Goal: Contribute content: Contribute content

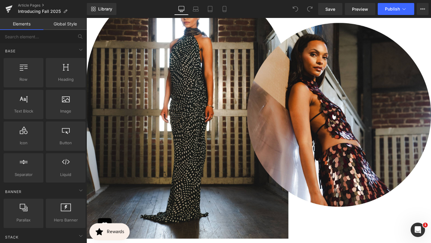
scroll to position [523, 0]
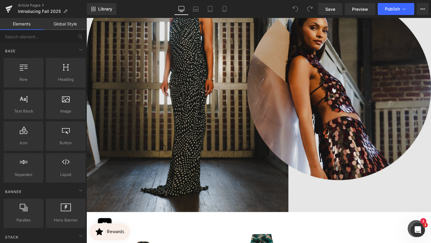
click at [276, 93] on img at bounding box center [267, 87] width 362 height 272
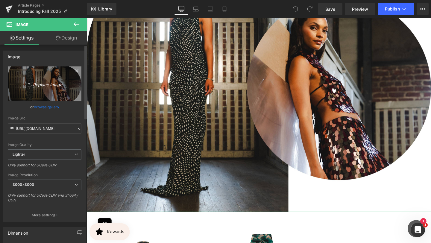
click at [48, 81] on icon "Replace Image" at bounding box center [45, 83] width 48 height 7
type input "C:\fakepath\4.jpg"
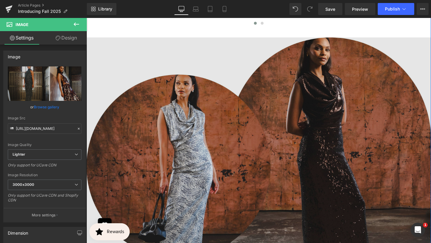
scroll to position [824, 0]
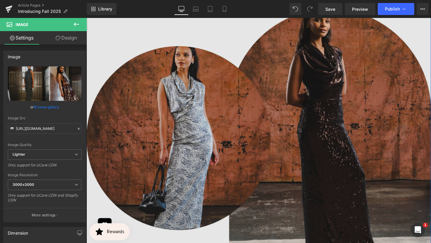
click at [256, 137] on img at bounding box center [267, 145] width 362 height 272
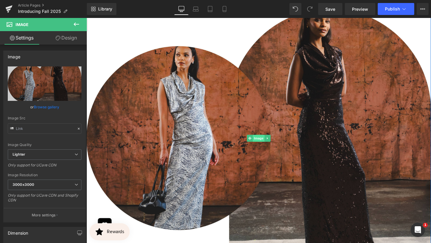
click at [267, 146] on span "Image" at bounding box center [267, 144] width 13 height 7
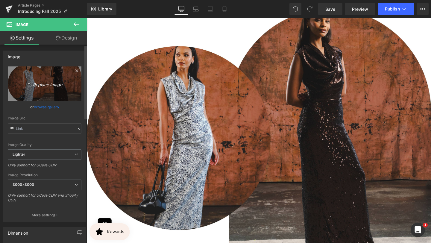
click at [45, 85] on icon "Replace Image" at bounding box center [45, 83] width 48 height 7
type input "C:\fakepath\5.jpg"
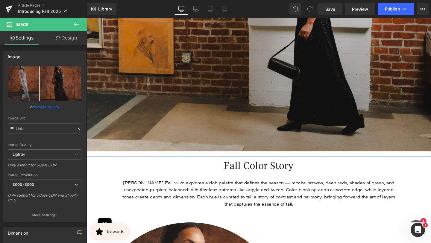
scroll to position [1586, 0]
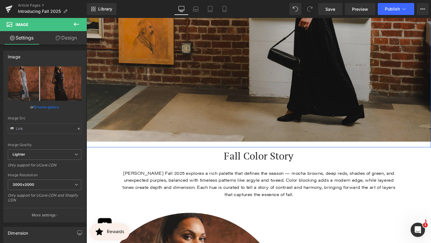
click at [230, 61] on img at bounding box center [267, 12] width 362 height 272
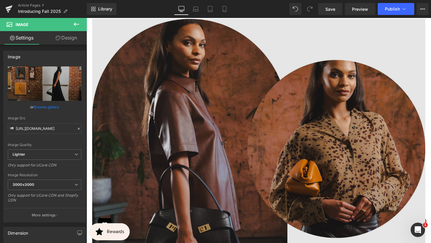
scroll to position [1812, 0]
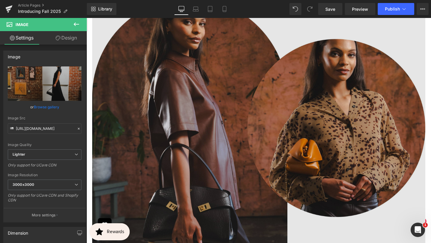
click at [154, 111] on img at bounding box center [267, 128] width 350 height 263
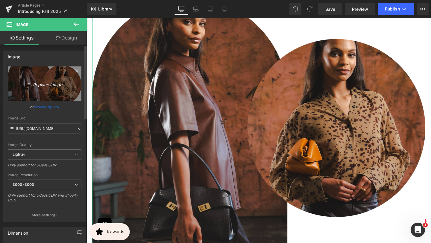
click at [52, 84] on icon "Replace Image" at bounding box center [45, 83] width 48 height 7
type input "C:\fakepath\6.jpg"
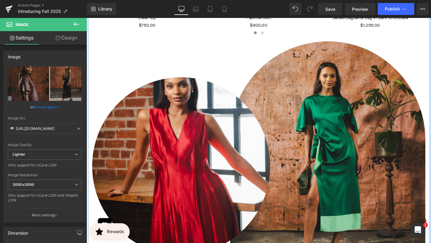
scroll to position [2253, 0]
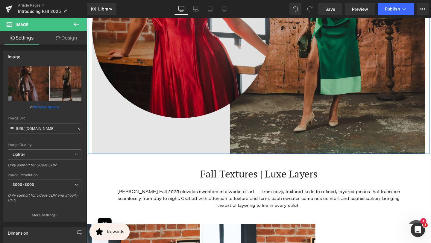
click at [150, 132] on img at bounding box center [267, 30] width 350 height 263
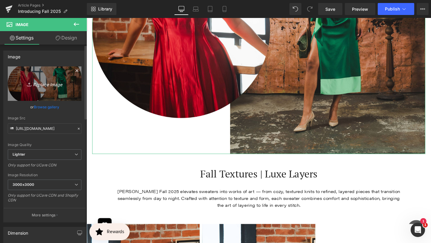
click at [53, 87] on icon "Replace Image" at bounding box center [45, 83] width 48 height 7
type input "C:\fakepath\7.jpg"
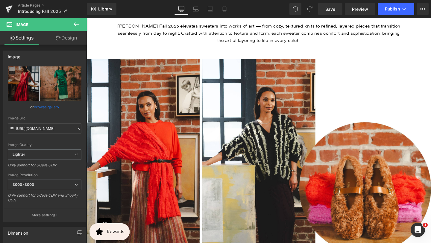
scroll to position [2363, 0]
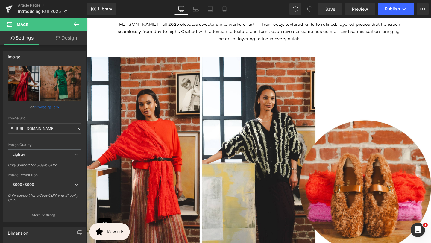
click at [127, 125] on img at bounding box center [267, 195] width 362 height 272
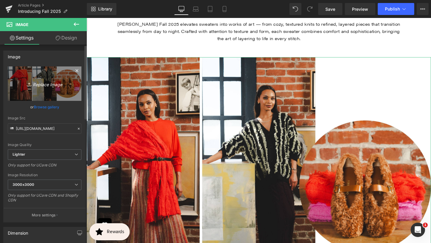
click at [46, 85] on icon "Replace Image" at bounding box center [45, 83] width 48 height 7
type input "C:\fakepath\9.jpg"
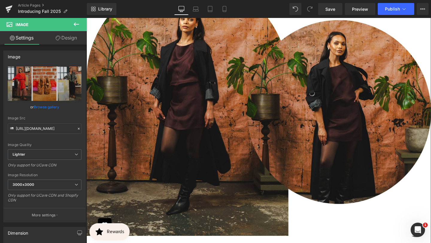
scroll to position [2869, 0]
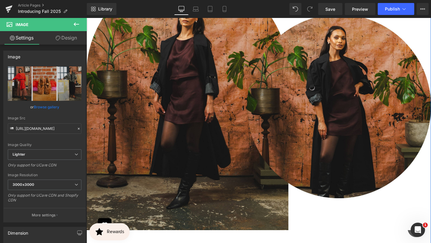
click at [182, 124] on img at bounding box center [267, 105] width 362 height 272
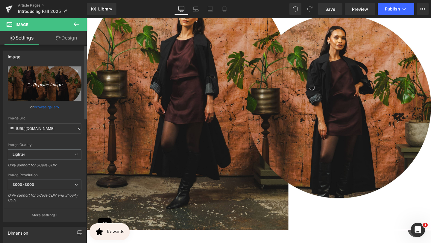
click at [45, 85] on icon "Replace Image" at bounding box center [45, 83] width 48 height 7
type input "C:\fakepath\8.jpg"
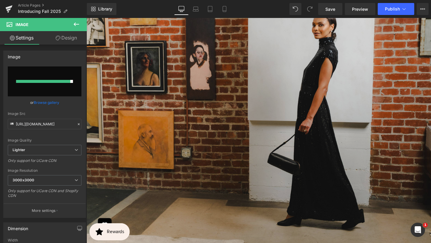
scroll to position [1429, 0]
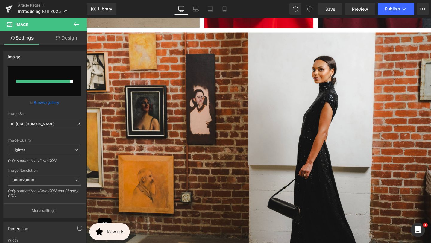
click at [76, 25] on icon at bounding box center [76, 24] width 7 height 7
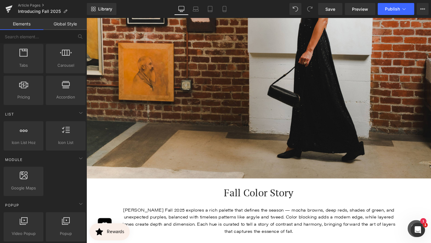
scroll to position [255, 0]
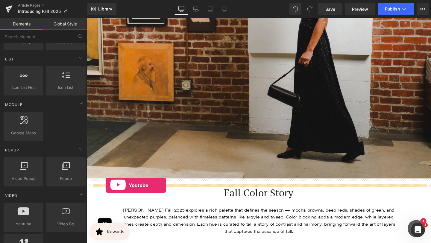
drag, startPoint x: 99, startPoint y: 200, endPoint x: 107, endPoint y: 194, distance: 9.4
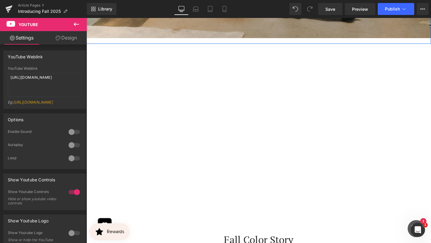
scroll to position [1696, 0]
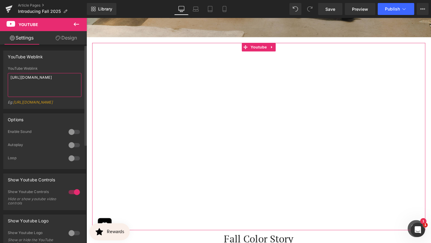
click at [52, 80] on textarea "https://www.youtube.com/watch?v=OQBlWco72c4" at bounding box center [45, 85] width 74 height 24
paste textarea "5w4uGWXEWPo"
type textarea "https://www.youtube.com/watch?v=5w4uGWXEWPo"
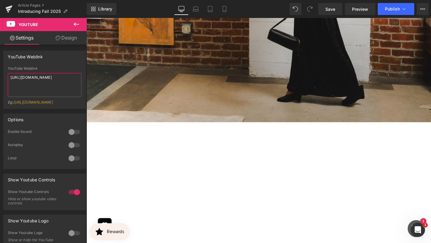
scroll to position [1587, 0]
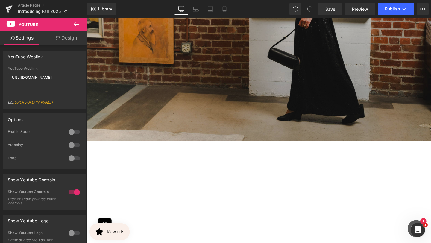
click at [128, 121] on img at bounding box center [267, 12] width 362 height 272
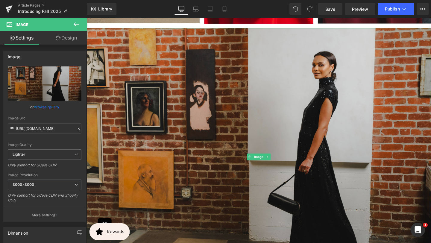
scroll to position [1425, 0]
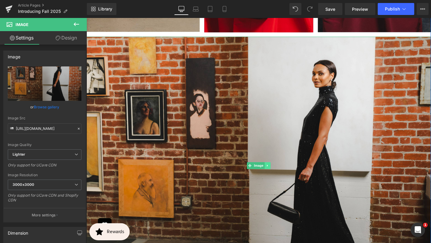
click at [277, 172] on icon at bounding box center [276, 173] width 3 height 4
click at [281, 173] on icon at bounding box center [279, 173] width 3 height 3
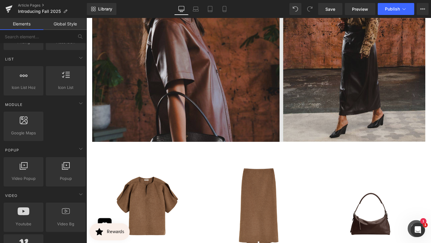
scroll to position [1783, 0]
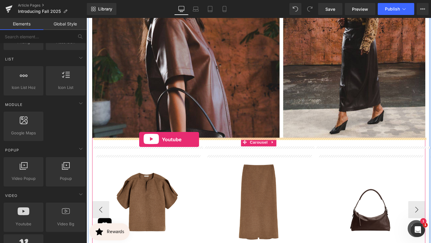
drag, startPoint x: 94, startPoint y: 173, endPoint x: 142, endPoint y: 146, distance: 54.8
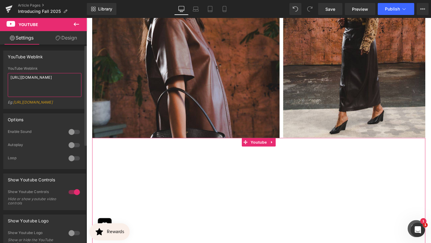
click at [46, 86] on textarea "https://www.youtube.com/watch?v=OQBlWco72c4" at bounding box center [45, 85] width 74 height 24
paste textarea "BG550oveAiM"
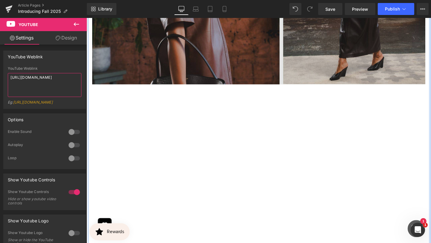
scroll to position [1834, 0]
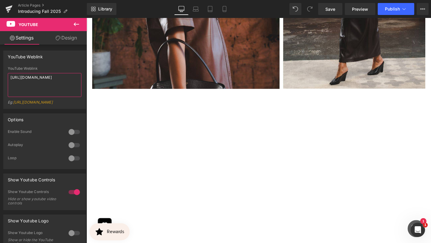
type textarea "https://www.youtube.com/watch?v=BG550oveAiM"
click at [79, 24] on icon at bounding box center [76, 24] width 7 height 7
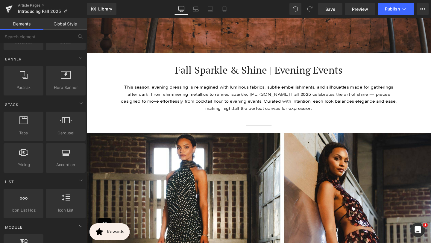
scroll to position [333, 0]
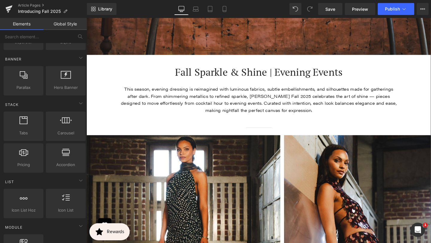
click at [86, 18] on div at bounding box center [86, 18] width 0 height 0
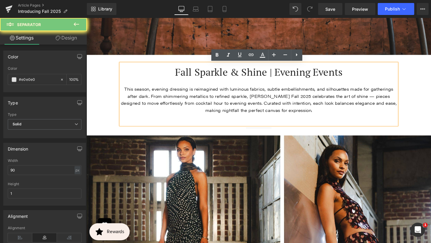
click at [206, 135] on div "Separator" at bounding box center [267, 133] width 350 height 6
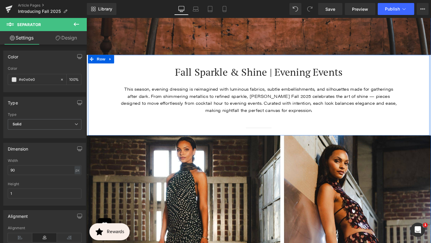
click at [279, 131] on div "Separator" at bounding box center [267, 133] width 350 height 6
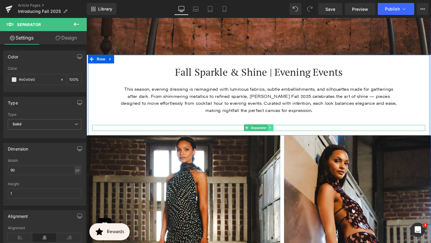
click at [282, 133] on link at bounding box center [280, 133] width 6 height 7
click at [278, 134] on icon at bounding box center [276, 134] width 3 height 4
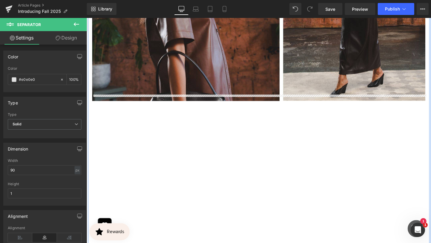
scroll to position [1857, 0]
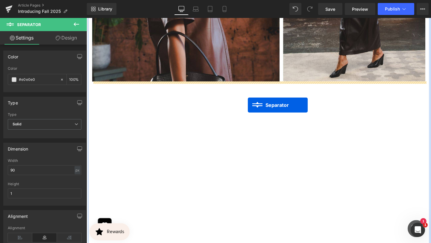
drag, startPoint x: 254, startPoint y: 140, endPoint x: 256, endPoint y: 109, distance: 31.5
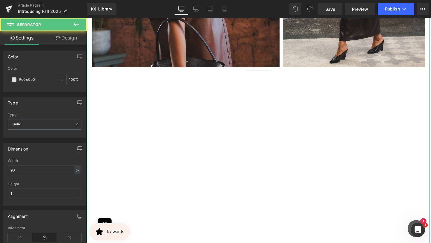
scroll to position [1842, 0]
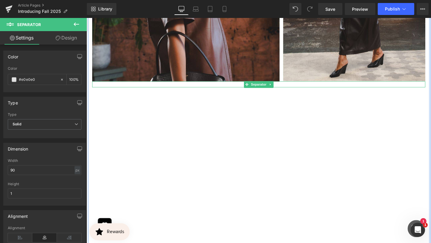
click at [242, 88] on div at bounding box center [267, 88] width 350 height 6
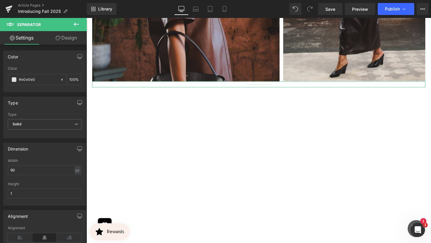
click at [74, 38] on link "Design" at bounding box center [66, 37] width 43 height 13
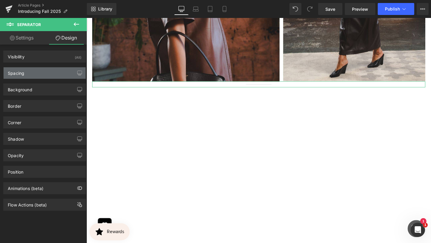
click at [62, 76] on div "Spacing" at bounding box center [45, 72] width 82 height 11
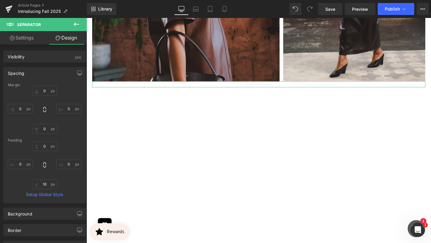
click at [62, 76] on div "Spacing" at bounding box center [45, 72] width 82 height 11
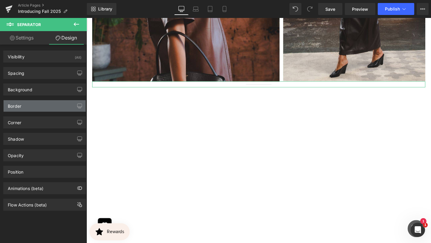
click at [53, 109] on div "Border" at bounding box center [45, 105] width 82 height 11
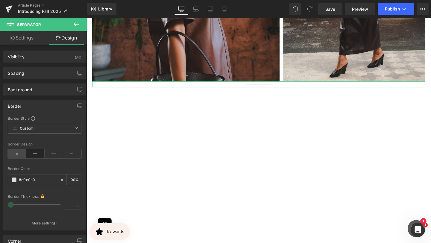
click at [19, 153] on icon at bounding box center [17, 153] width 19 height 9
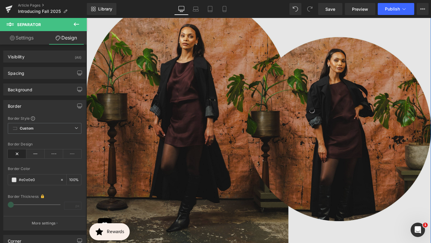
scroll to position [2974, 0]
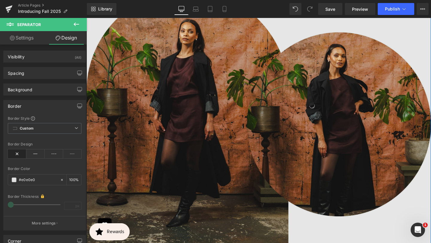
click at [211, 93] on img at bounding box center [267, 124] width 362 height 272
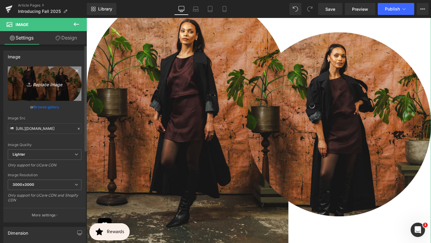
click at [36, 86] on icon "Replace Image" at bounding box center [45, 83] width 48 height 7
type input "C:\fakepath\8.jpg"
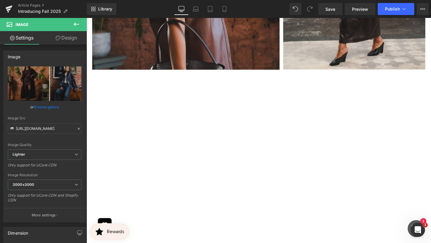
scroll to position [1854, 0]
click at [75, 22] on icon at bounding box center [76, 24] width 7 height 7
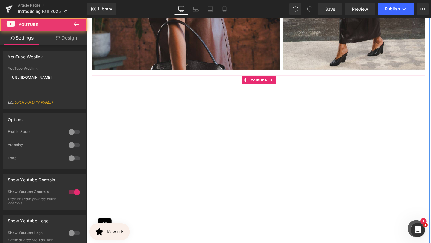
click at [107, 108] on div at bounding box center [267, 177] width 350 height 197
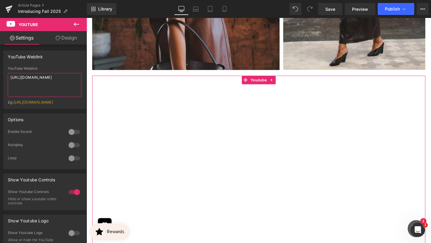
click at [46, 80] on textarea "https://www.youtube.com/watch?v=BG550oveAiM" at bounding box center [45, 85] width 74 height 24
paste textarea "fmai4oud2JE"
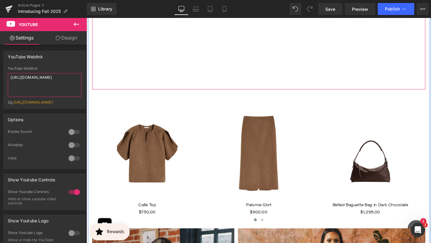
scroll to position [2038, 0]
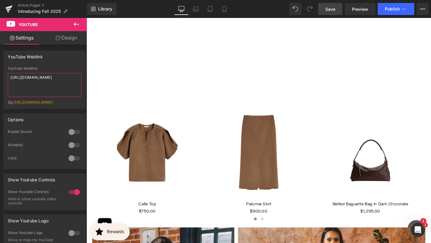
type textarea "https://www.youtube.com/watch?v=fmai4oud2JE"
click at [337, 9] on link "Save" at bounding box center [330, 9] width 24 height 12
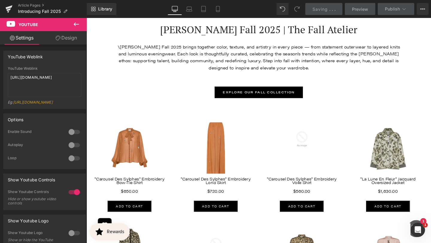
scroll to position [3325, 0]
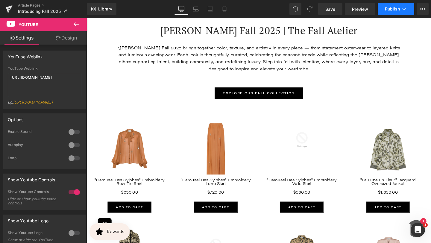
click at [399, 12] on button "Publish" at bounding box center [396, 9] width 36 height 12
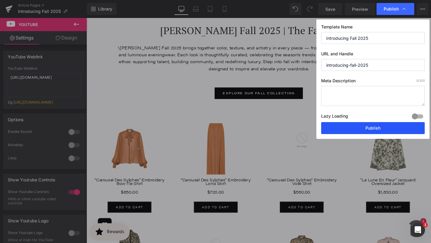
click at [355, 133] on button "Publish" at bounding box center [373, 128] width 104 height 12
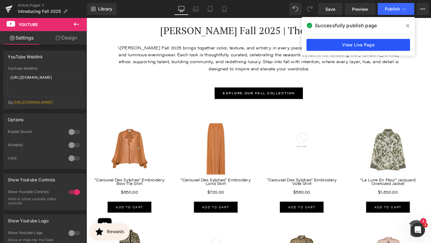
click at [373, 40] on link "View Live Page" at bounding box center [358, 45] width 104 height 12
